Goal: Answer question/provide support: Answer question/provide support

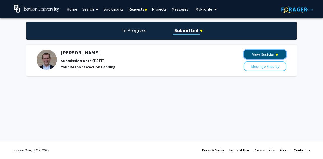
click at [256, 56] on button "View Decision" at bounding box center [264, 54] width 43 height 9
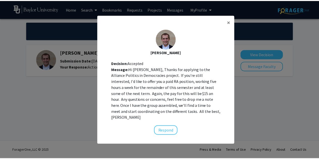
scroll to position [5, 0]
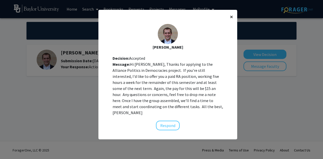
click at [230, 20] on span "×" at bounding box center [231, 17] width 3 height 8
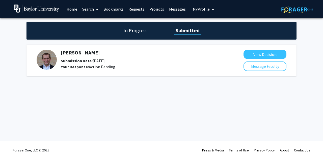
click at [138, 11] on link "Requests" at bounding box center [136, 9] width 21 height 18
click at [137, 11] on link "Requests" at bounding box center [136, 9] width 21 height 18
click at [137, 12] on link "Requests" at bounding box center [136, 9] width 21 height 18
click at [157, 9] on link "Projects" at bounding box center [157, 9] width 20 height 18
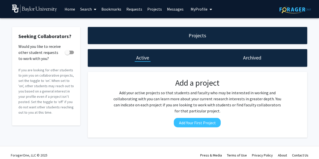
click at [251, 62] on div "Archived" at bounding box center [253, 58] width 110 height 18
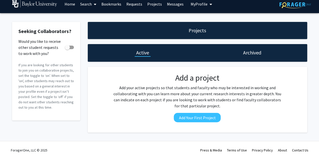
click at [172, 8] on link "Messages" at bounding box center [175, 4] width 22 height 18
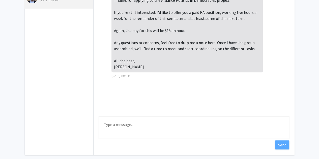
scroll to position [60, 0]
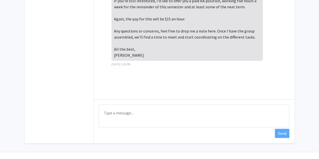
click at [124, 117] on textarea "Type a message" at bounding box center [194, 116] width 191 height 23
type textarea "G"
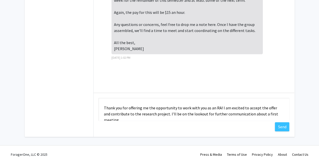
scroll to position [10, 0]
drag, startPoint x: 217, startPoint y: 108, endPoint x: 151, endPoint y: 108, distance: 66.8
drag, startPoint x: 151, startPoint y: 108, endPoint x: 147, endPoint y: 108, distance: 3.3
click at [147, 108] on textarea "Hello, [PERSON_NAME], Thank you for offering me the opportunity to work with yo…" at bounding box center [194, 109] width 191 height 23
drag, startPoint x: 148, startPoint y: 108, endPoint x: 218, endPoint y: 107, distance: 69.6
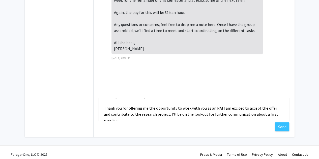
click at [218, 107] on textarea "Hello, [PERSON_NAME], Thank you for offering me the opportunity to work with yo…" at bounding box center [194, 109] width 191 height 23
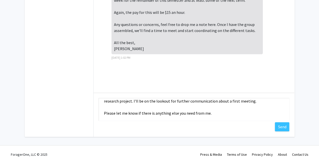
scroll to position [24, 0]
click at [215, 115] on textarea "Hello, [PERSON_NAME], Thank you for offering me this opportunity! I am excited …" at bounding box center [194, 109] width 191 height 23
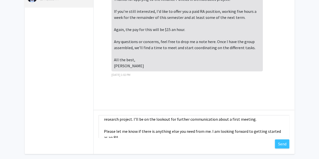
scroll to position [24, 0]
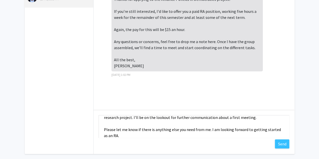
click at [211, 119] on textarea "Hello, [PERSON_NAME], Thank you for offering me this opportunity! I am excited …" at bounding box center [194, 126] width 191 height 23
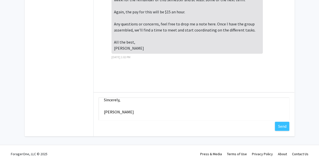
scroll to position [71, 0]
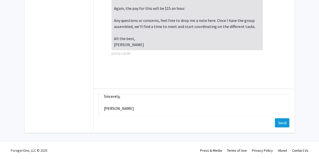
type textarea "Hello, [PERSON_NAME], Thank you for offering me this opportunity! I am excited …"
click at [279, 122] on button "Send" at bounding box center [282, 122] width 14 height 9
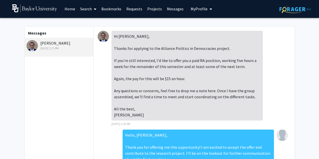
scroll to position [0, 0]
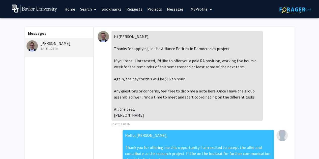
click at [145, 70] on div "Hi [PERSON_NAME], Thanks for applying to the Alliance Politics in Democracies p…" at bounding box center [186, 76] width 151 height 90
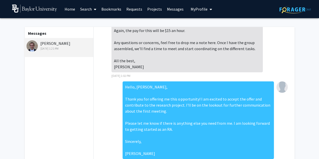
scroll to position [61, 0]
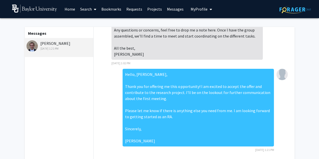
drag, startPoint x: 122, startPoint y: 75, endPoint x: 144, endPoint y: 141, distance: 70.3
click at [144, 141] on div "Hello, [PERSON_NAME], Thank you for offering me this opportunity! I am excited …" at bounding box center [198, 108] width 151 height 78
copy div "Hello, [PERSON_NAME], Thank you for offering me this opportunity! I am excited …"
click at [303, 86] on fg-messaging "Messages [PERSON_NAME] [DATE] 1:21 PM Hi [PERSON_NAME], Thanks for applying to …" at bounding box center [159, 116] width 319 height 197
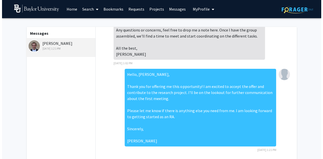
scroll to position [0, 0]
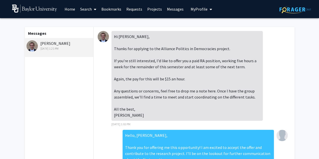
click at [134, 10] on link "Requests" at bounding box center [134, 9] width 21 height 18
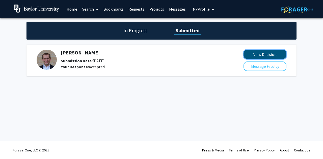
click at [248, 55] on button "View Decision" at bounding box center [264, 54] width 43 height 9
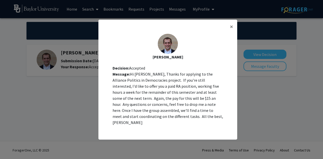
scroll to position [5, 0]
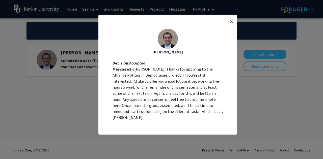
click at [230, 25] on span "×" at bounding box center [231, 22] width 3 height 8
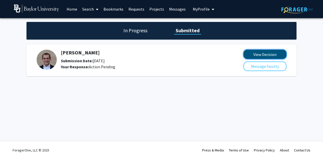
click at [256, 55] on button "View Decision" at bounding box center [264, 54] width 43 height 9
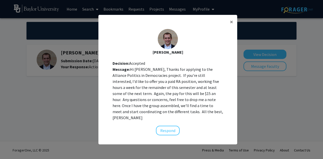
scroll to position [5, 0]
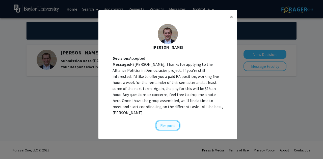
click at [162, 124] on button "Respond" at bounding box center [168, 126] width 24 height 10
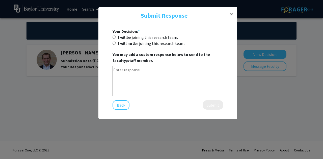
click at [125, 37] on b "I will" at bounding box center [122, 37] width 9 height 5
click at [116, 37] on input "I will be joining this research team." at bounding box center [114, 37] width 3 height 3
radio input "true"
click at [147, 76] on textarea at bounding box center [168, 81] width 110 height 30
paste textarea "Hello, [PERSON_NAME], Thank you for offering me this opportunity! I am excited …"
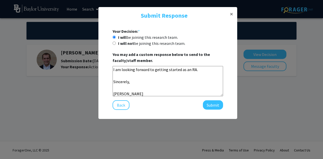
scroll to position [50, 0]
type textarea "Hello, [PERSON_NAME], Thank you for offering me this opportunity! I am excited …"
click at [213, 105] on button "Submit" at bounding box center [213, 104] width 20 height 9
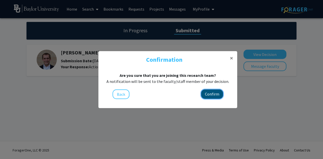
click at [211, 95] on button "Confirm" at bounding box center [212, 94] width 22 height 9
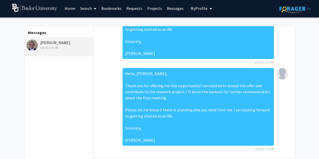
scroll to position [1, 0]
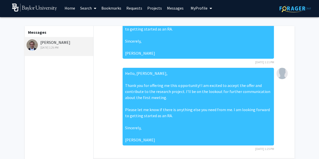
click at [280, 61] on div "Hello, Professor Alley, Thank you for offering me this opportunity! I am excite…" at bounding box center [194, 24] width 193 height 87
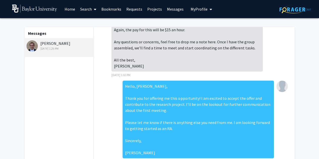
scroll to position [0, 0]
